Goal: Task Accomplishment & Management: Manage account settings

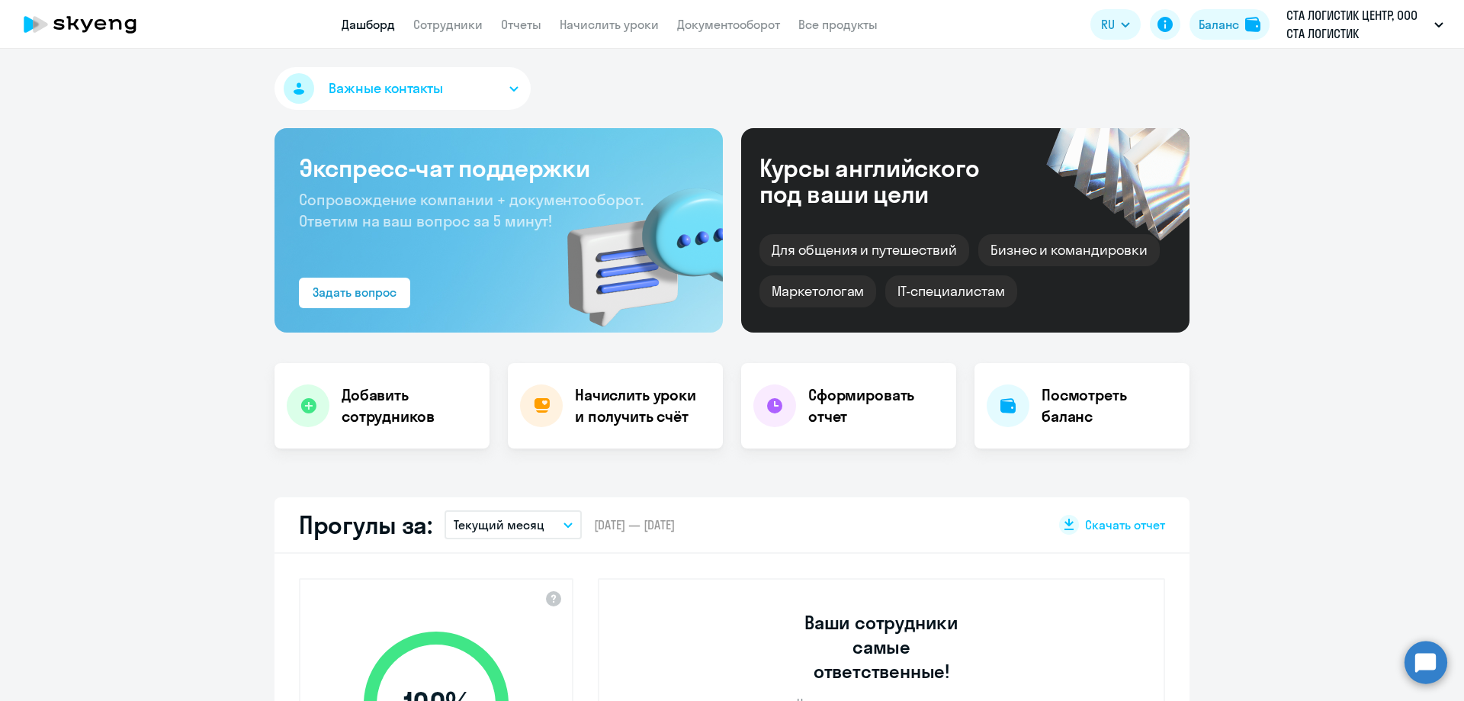
select select "30"
click at [1080, 415] on h4 "Посмотреть баланс" at bounding box center [1110, 405] width 136 height 43
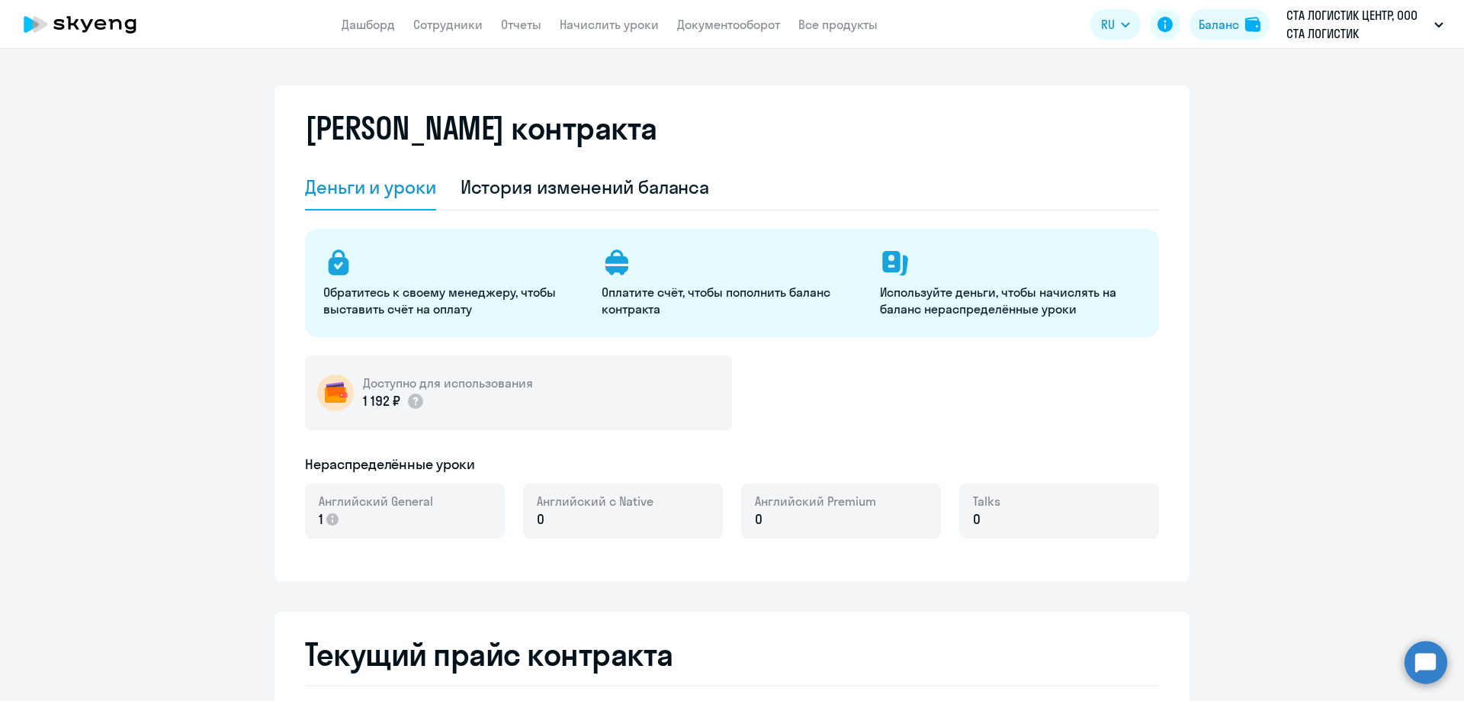
select select "english_adult_not_native_speaker"
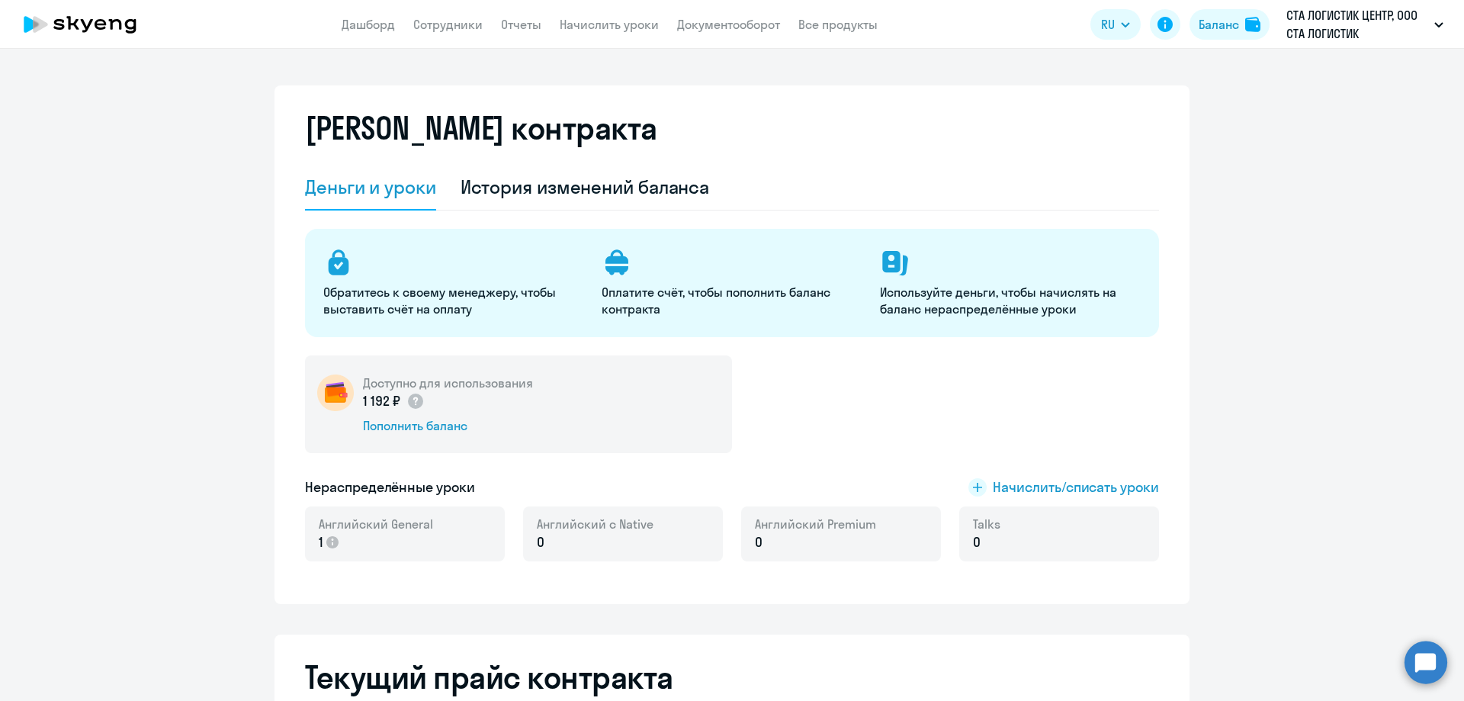
scroll to position [153, 0]
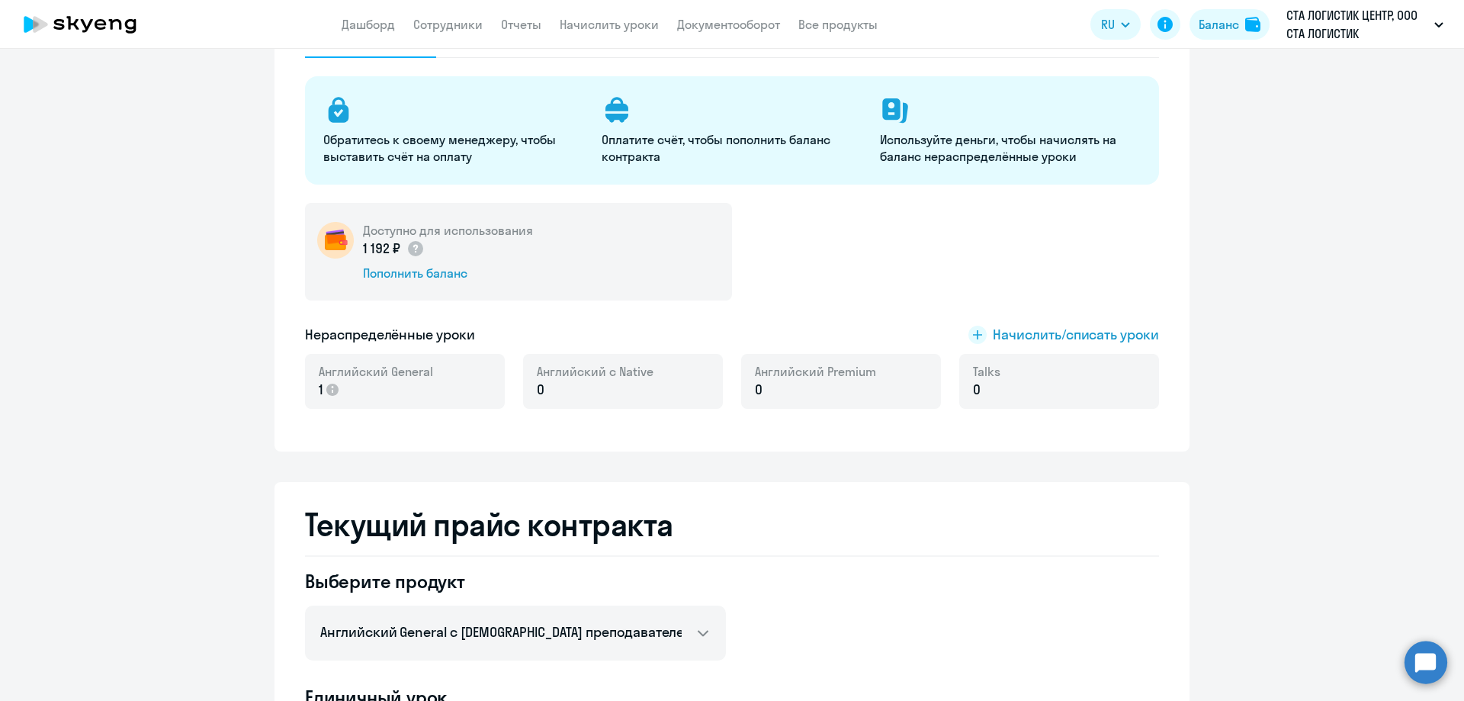
click at [1332, 342] on ng-component "[PERSON_NAME] контракта [PERSON_NAME] и уроки История изменений баланса Обратит…" at bounding box center [732, 685] width 1464 height 1505
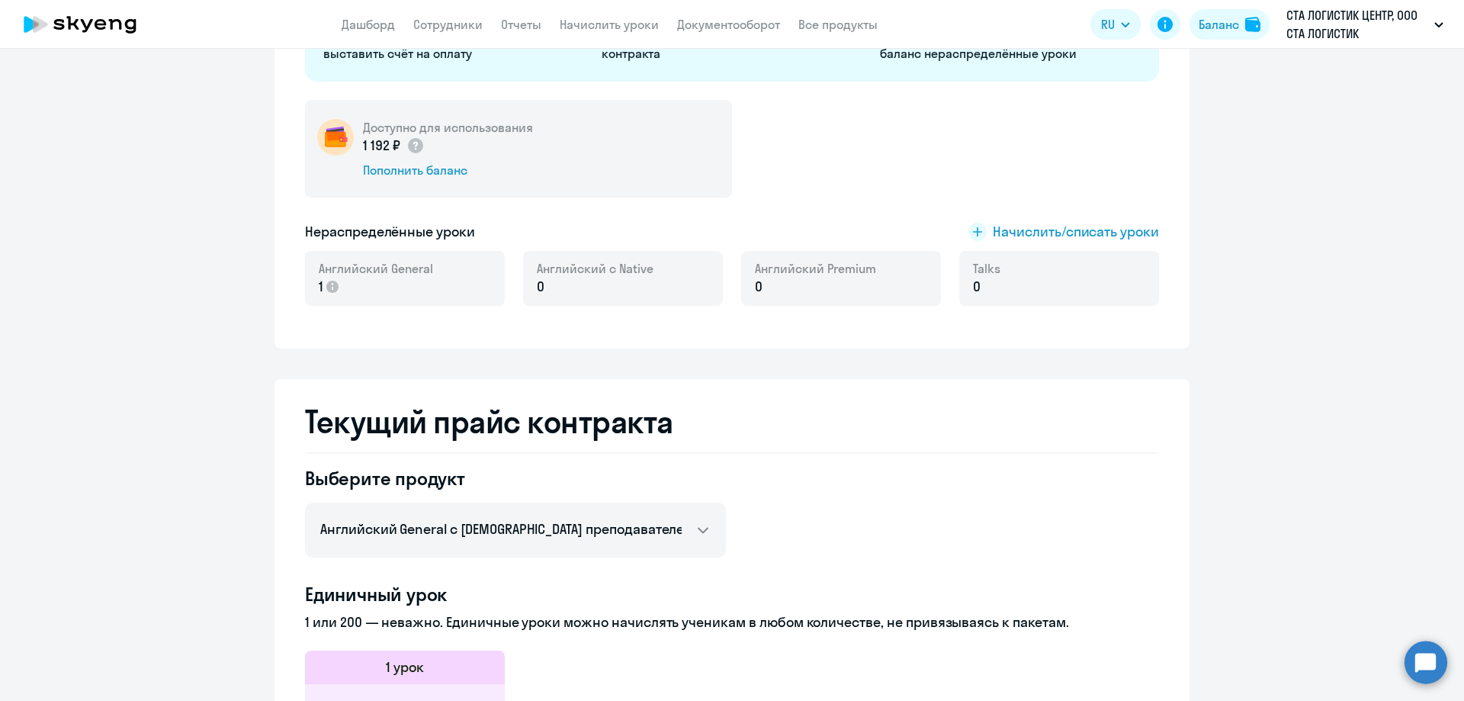
scroll to position [0, 0]
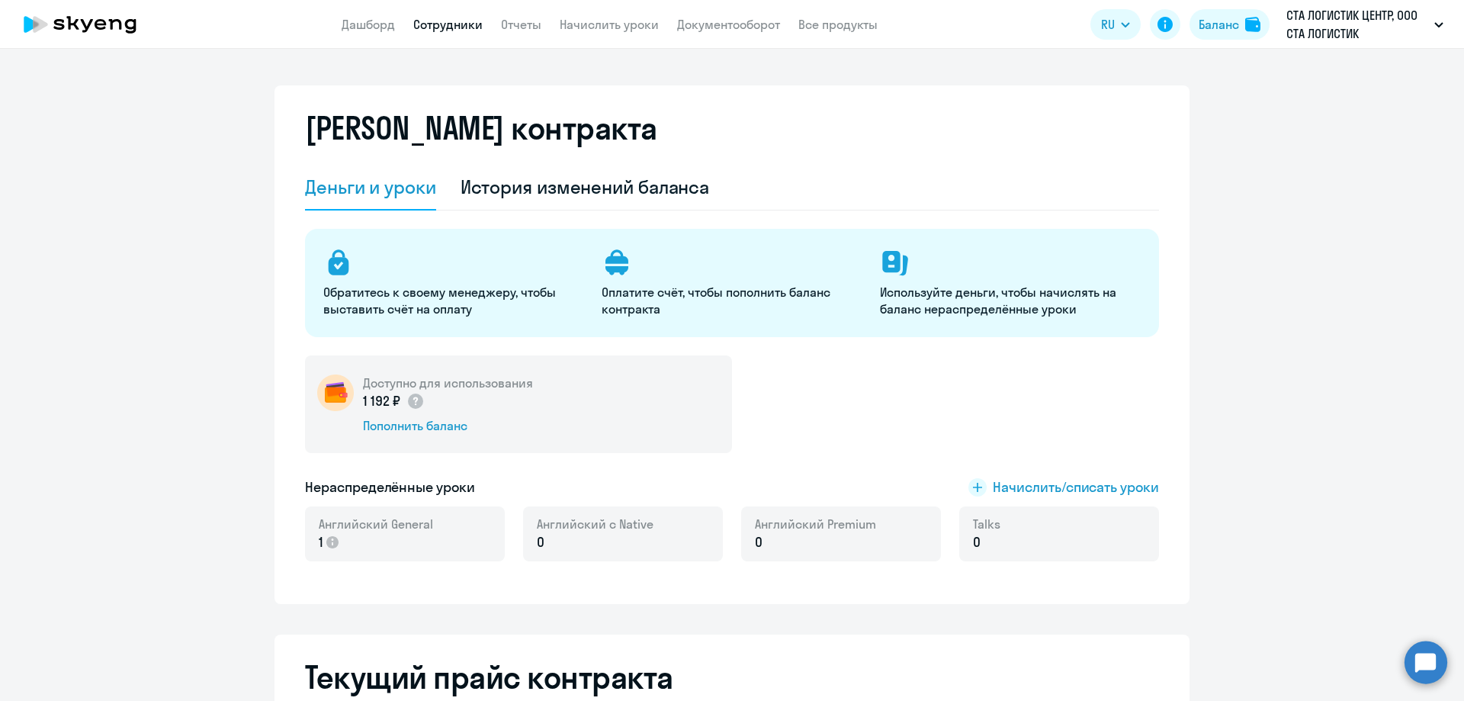
click at [446, 22] on link "Сотрудники" at bounding box center [447, 24] width 69 height 15
select select "30"
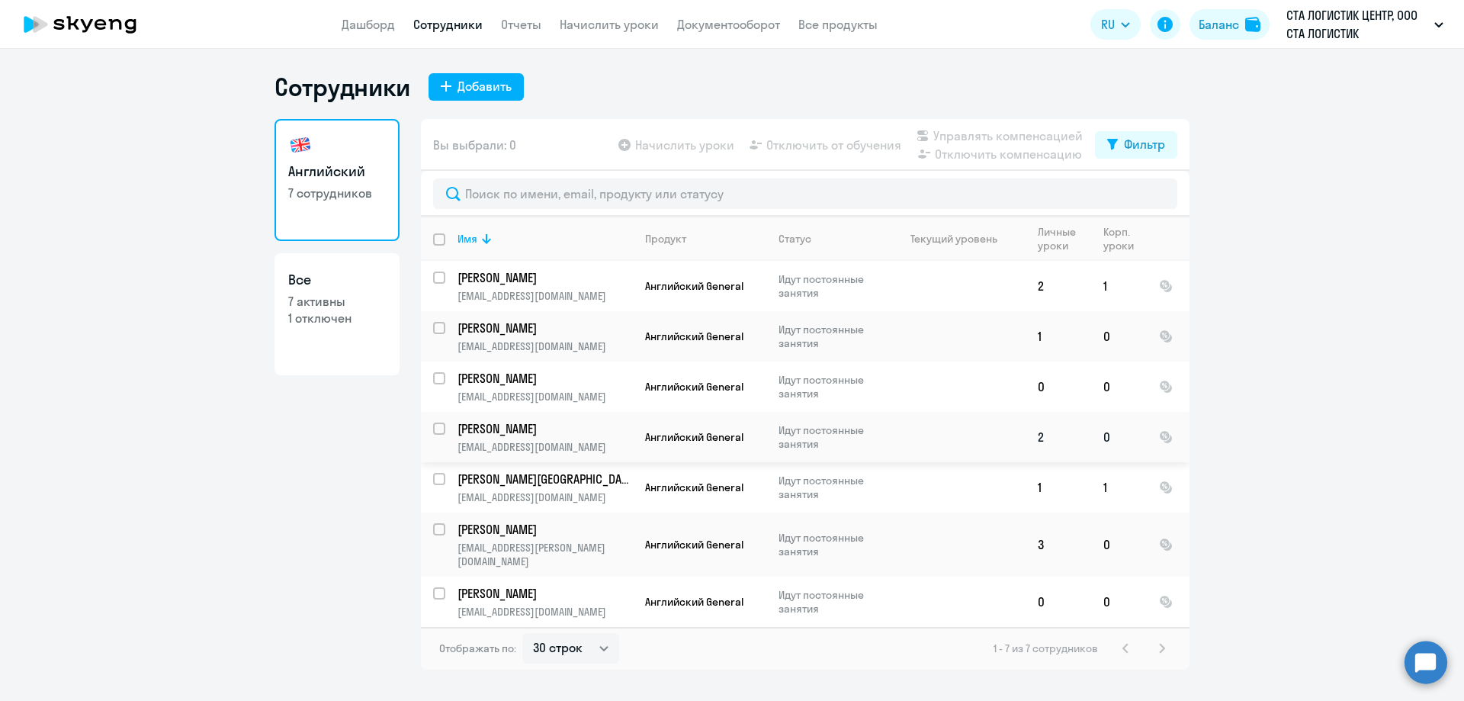
click at [443, 426] on input "select row 41486451" at bounding box center [448, 437] width 31 height 31
checkbox input "true"
click at [827, 146] on span "Отключить от обучения" at bounding box center [833, 145] width 135 height 18
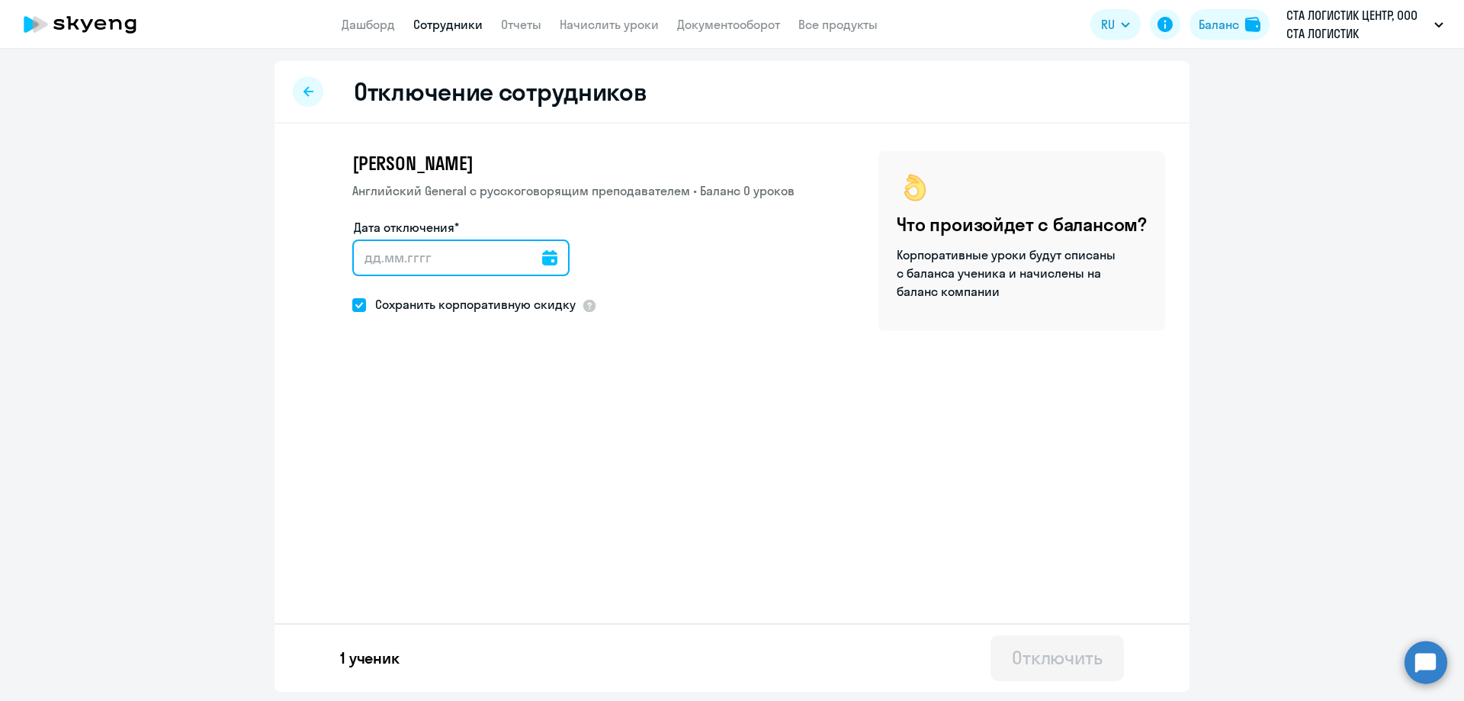
click at [368, 259] on input "Дата отключения*" at bounding box center [460, 257] width 217 height 37
type input "[DATE]"
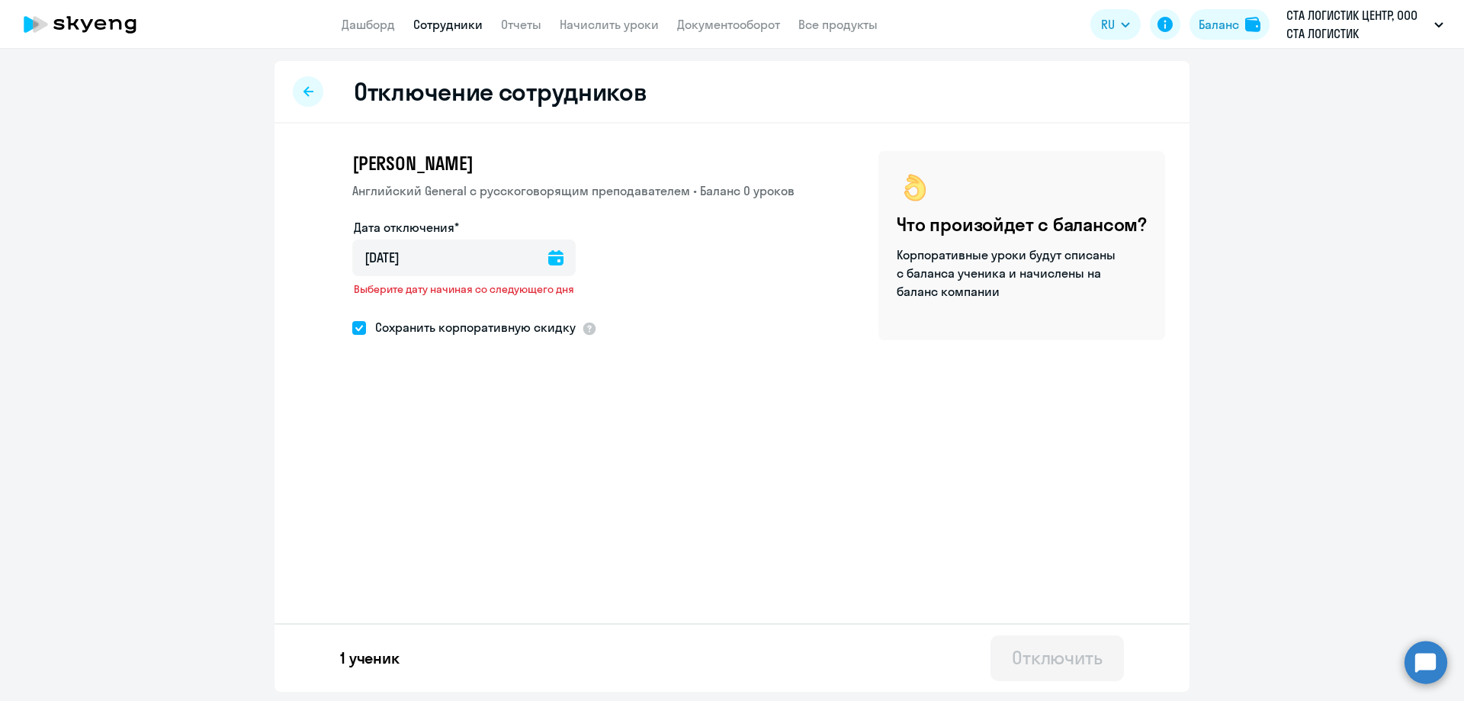
click at [666, 442] on div "[PERSON_NAME] General с [DEMOGRAPHIC_DATA] преподавателем • Баланс 0 уроков Дат…" at bounding box center [732, 285] width 915 height 322
click at [556, 259] on icon at bounding box center [555, 257] width 15 height 15
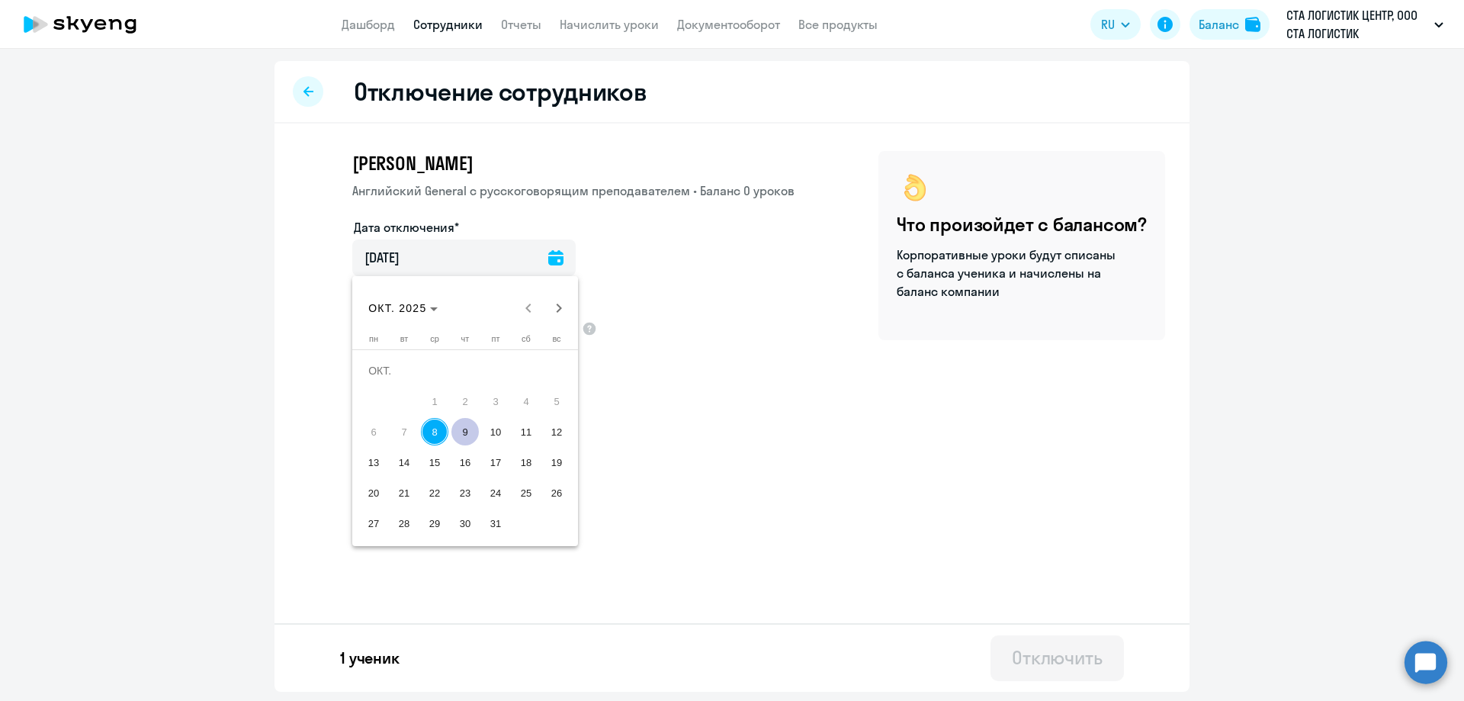
click at [464, 431] on span "9" at bounding box center [464, 431] width 27 height 27
type input "[DATE]"
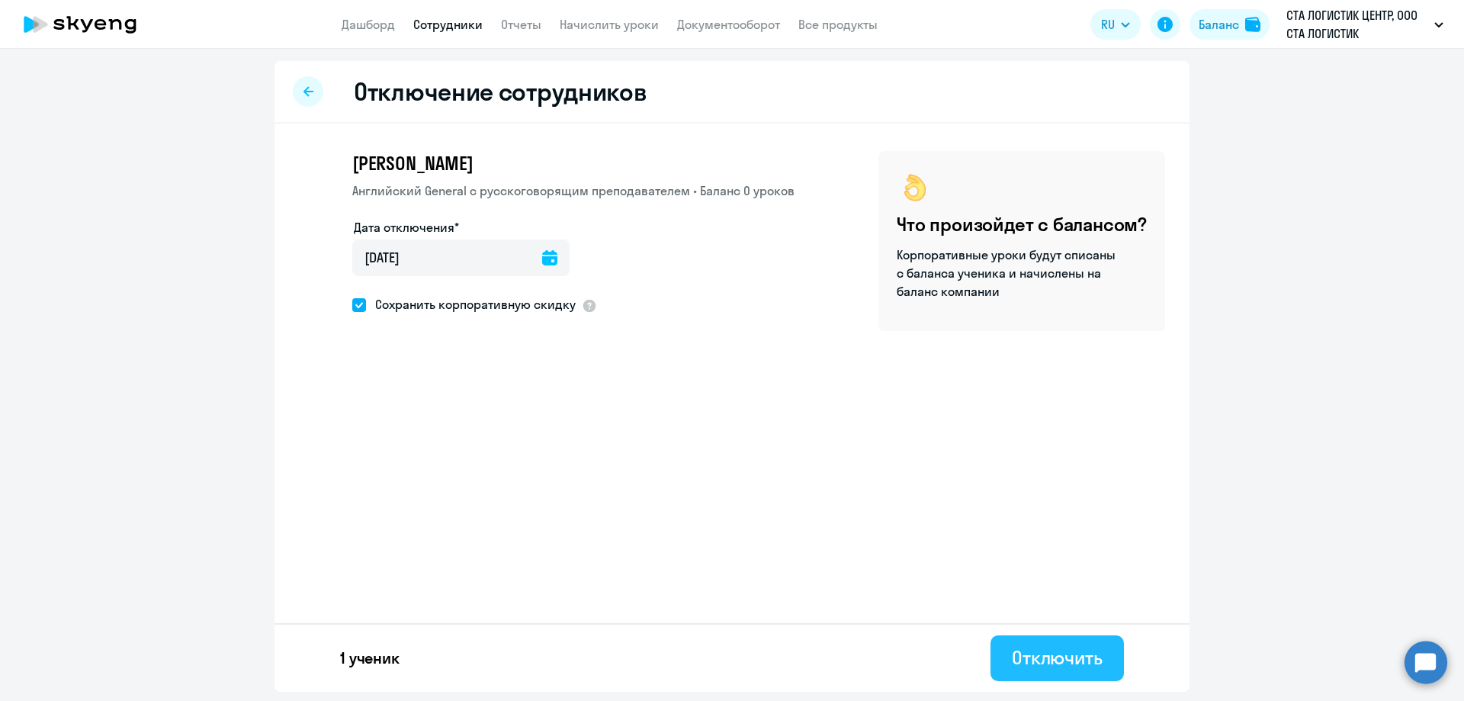
click at [1056, 666] on div "Отключить" at bounding box center [1057, 657] width 91 height 24
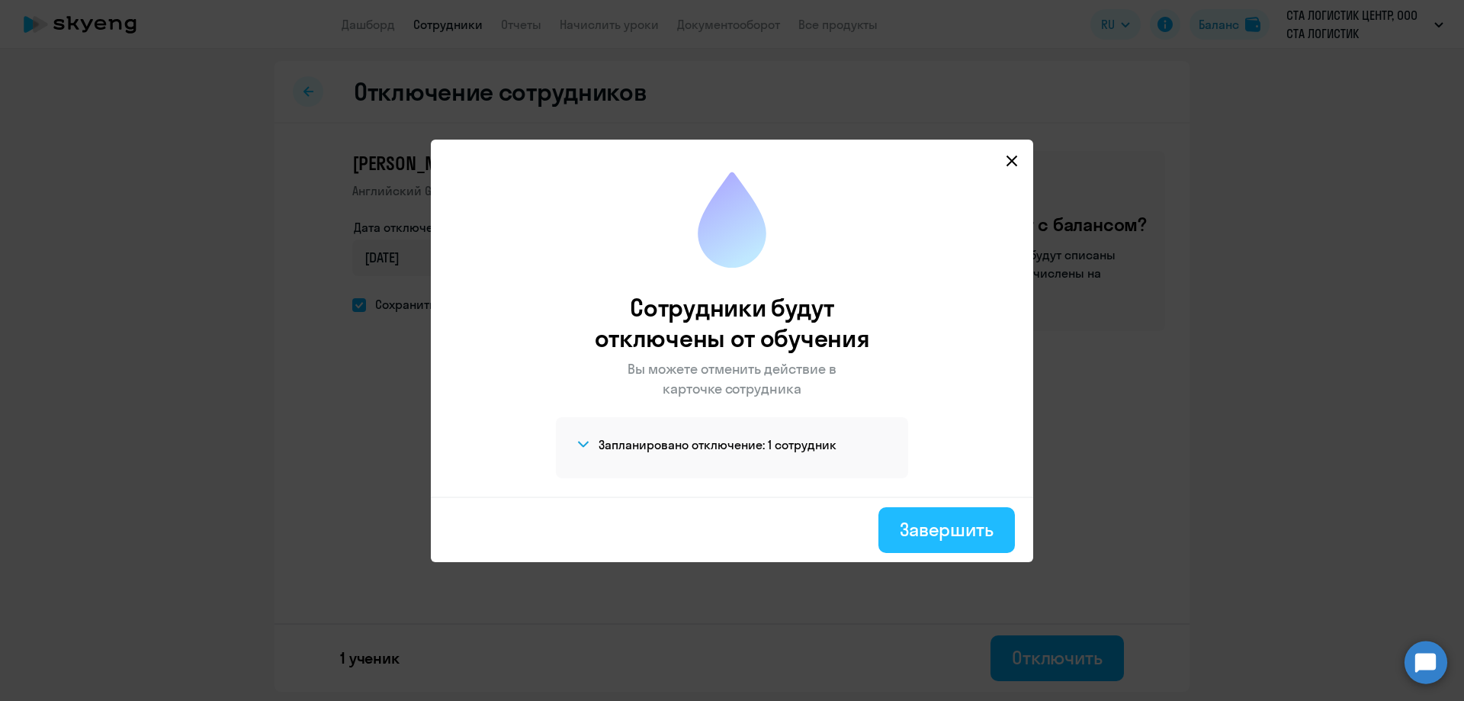
click at [969, 529] on div "Завершить" at bounding box center [947, 529] width 94 height 24
select select "30"
